Goal: Transaction & Acquisition: Subscribe to service/newsletter

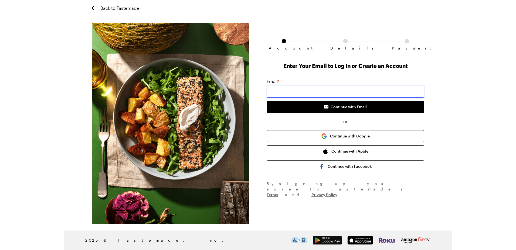
click at [299, 87] on input "email" at bounding box center [346, 92] width 158 height 12
type input "[EMAIL_ADDRESS][DOMAIN_NAME]"
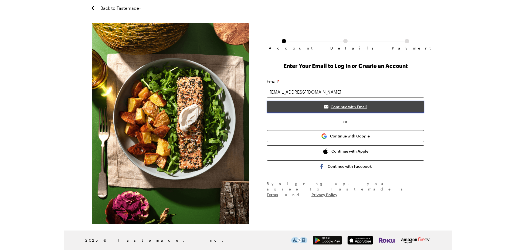
click at [346, 110] on button "Continue with Email" at bounding box center [346, 107] width 158 height 12
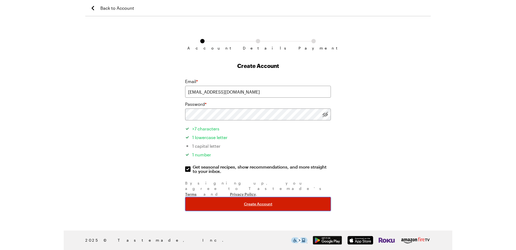
click at [224, 197] on button "Create Account" at bounding box center [258, 204] width 146 height 14
click at [233, 197] on button "Create Account" at bounding box center [258, 204] width 146 height 14
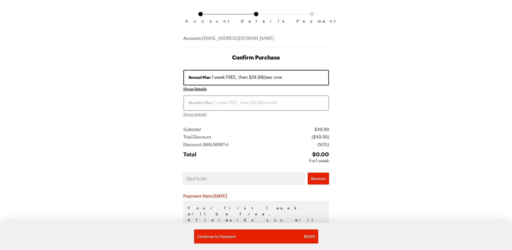
scroll to position [51, 0]
